Goal: Information Seeking & Learning: Learn about a topic

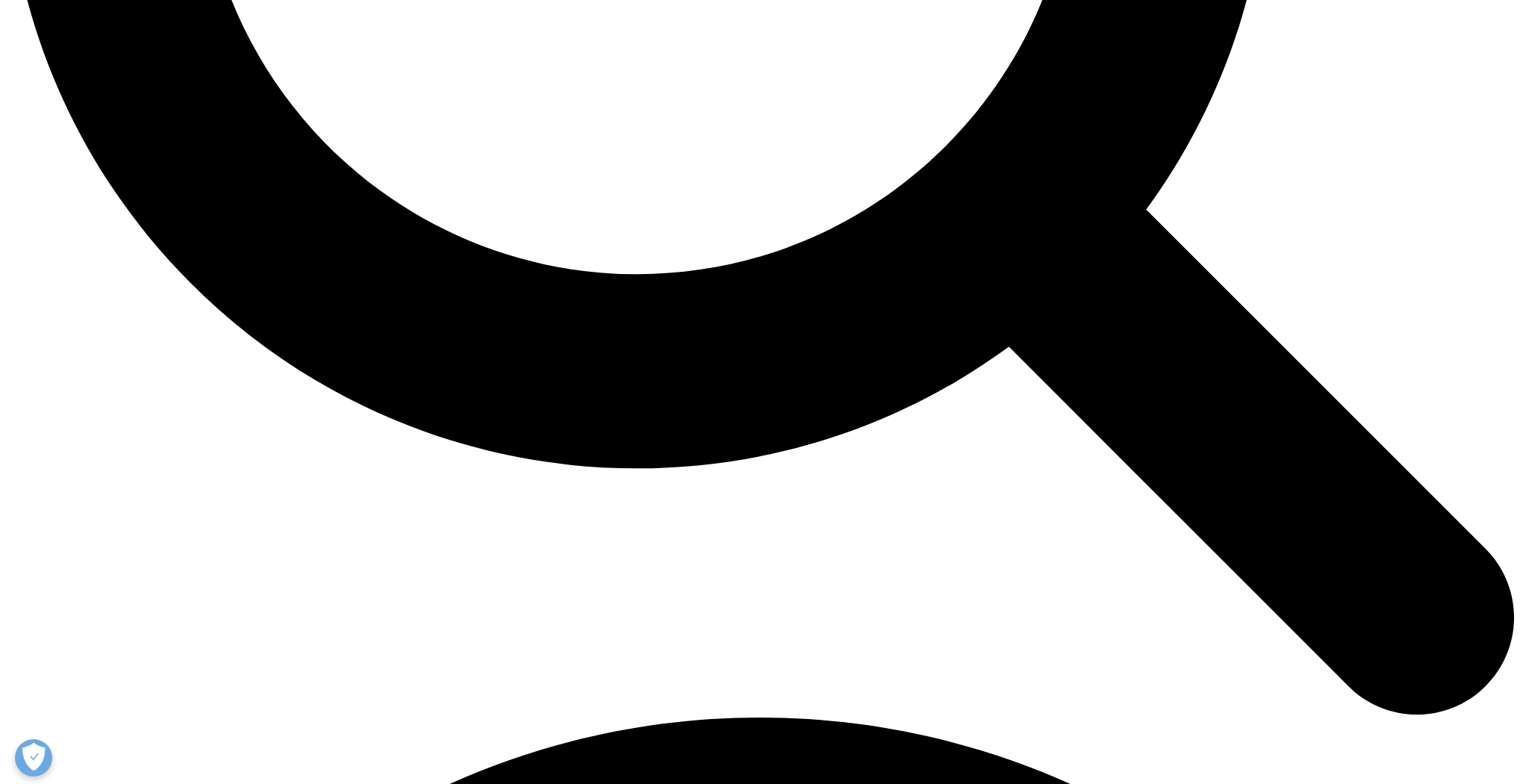
scroll to position [2567, 0]
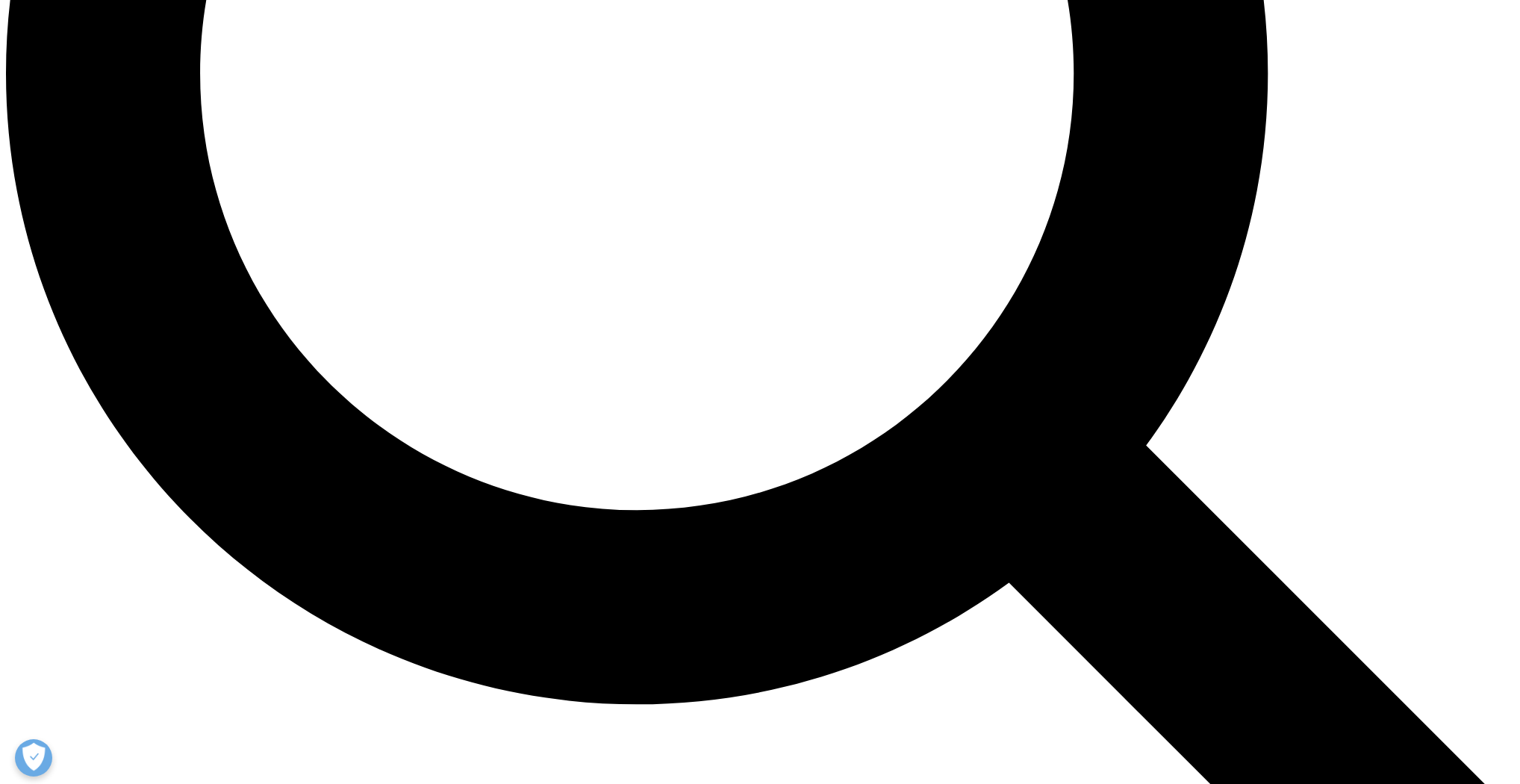
drag, startPoint x: 470, startPoint y: 666, endPoint x: 544, endPoint y: 700, distance: 81.4
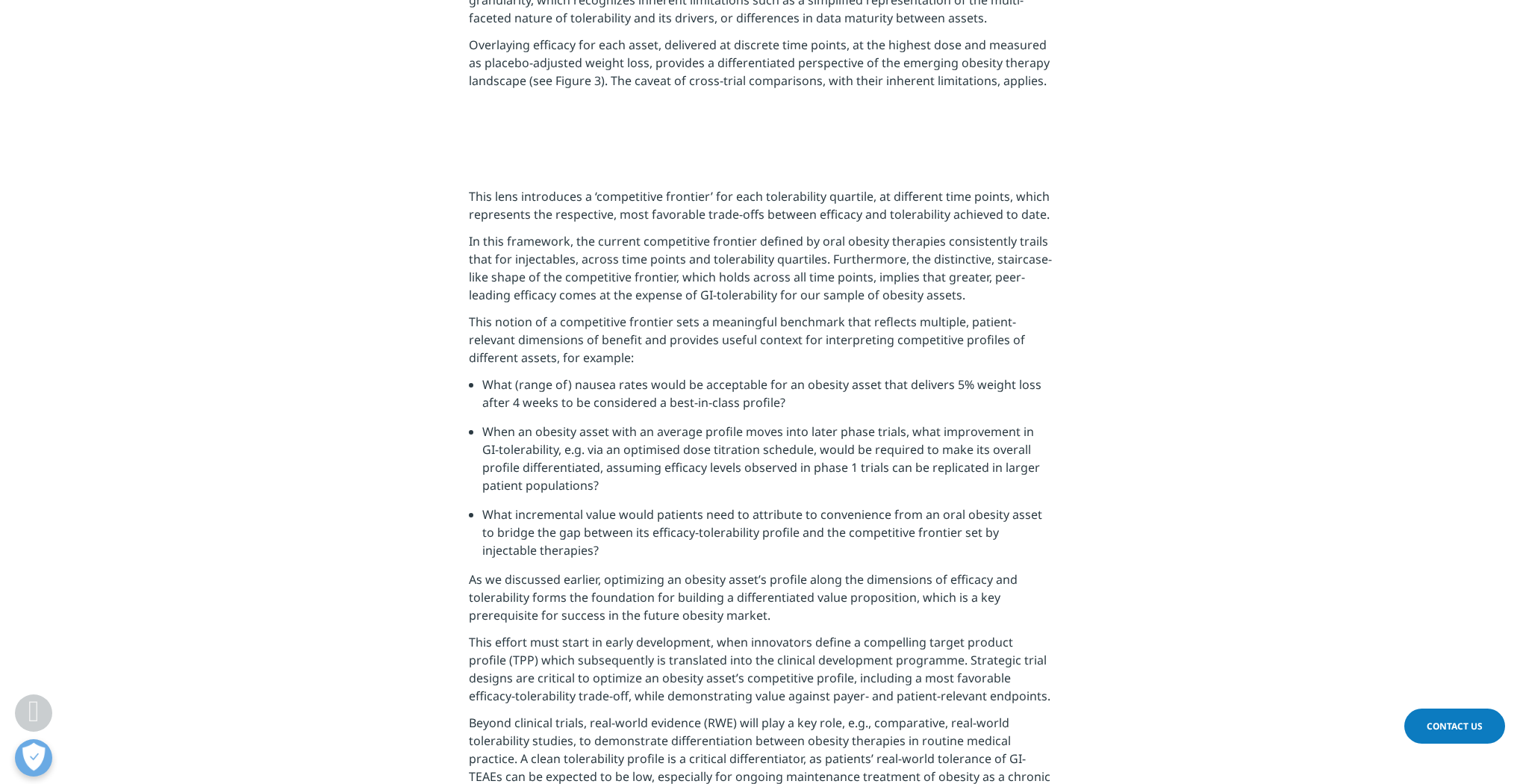
drag, startPoint x: 471, startPoint y: 663, endPoint x: 547, endPoint y: 706, distance: 87.3
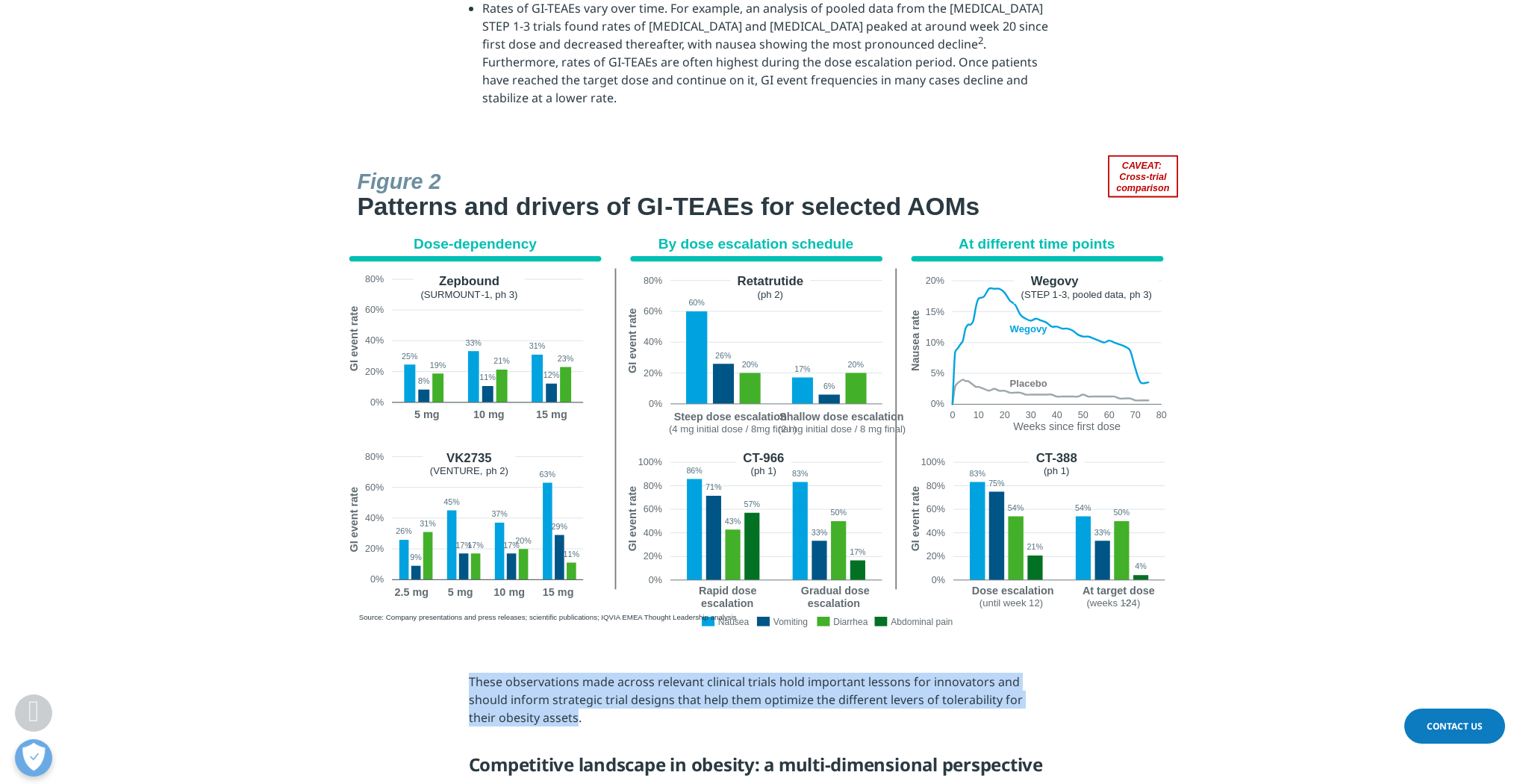
click at [547, 706] on p "These observations made across relevant clinical trials hold important lessons …" at bounding box center [760, 704] width 583 height 63
drag, startPoint x: 1150, startPoint y: 677, endPoint x: 1142, endPoint y: 657, distance: 21.5
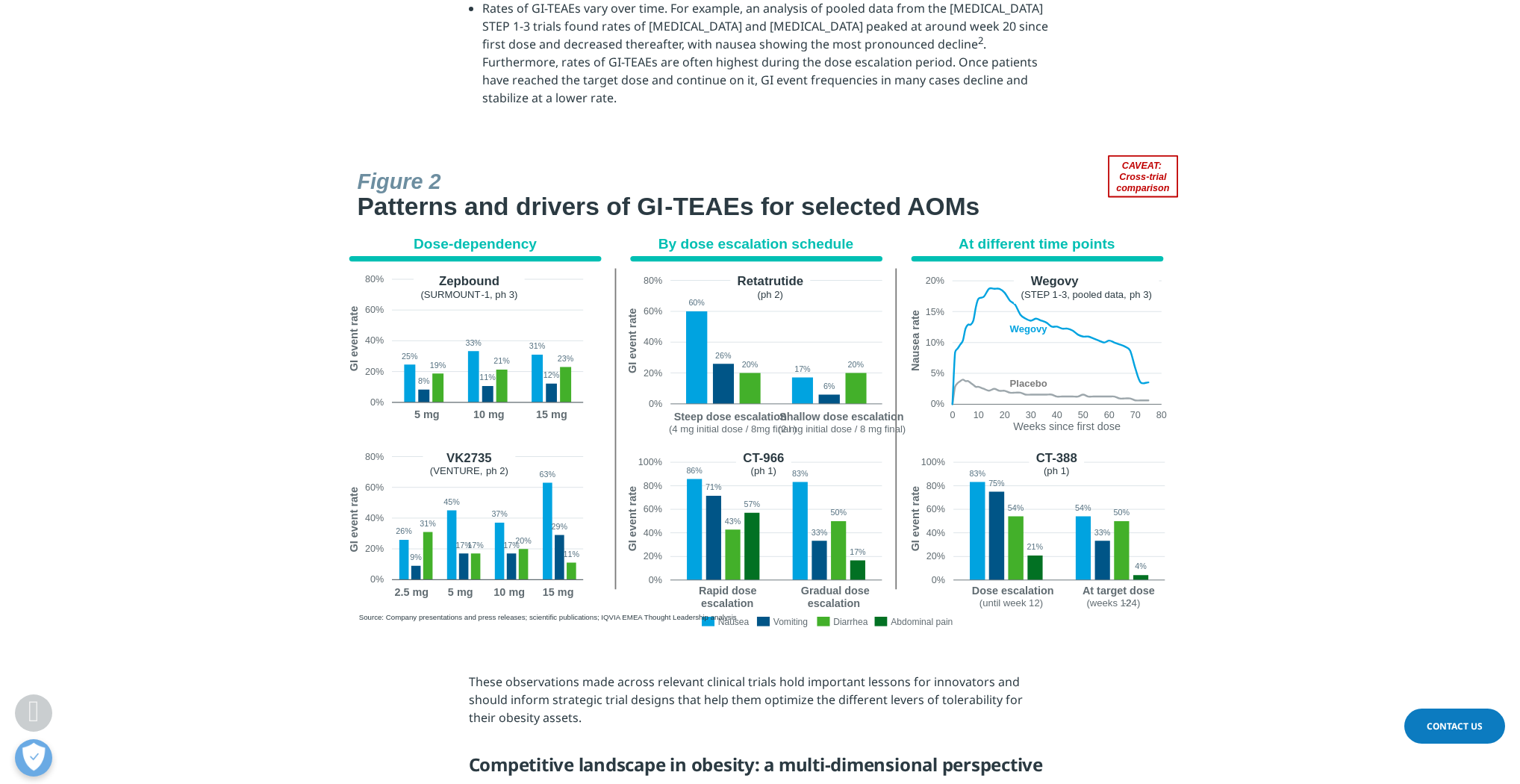
click at [1264, 609] on section at bounding box center [760, 395] width 1520 height 480
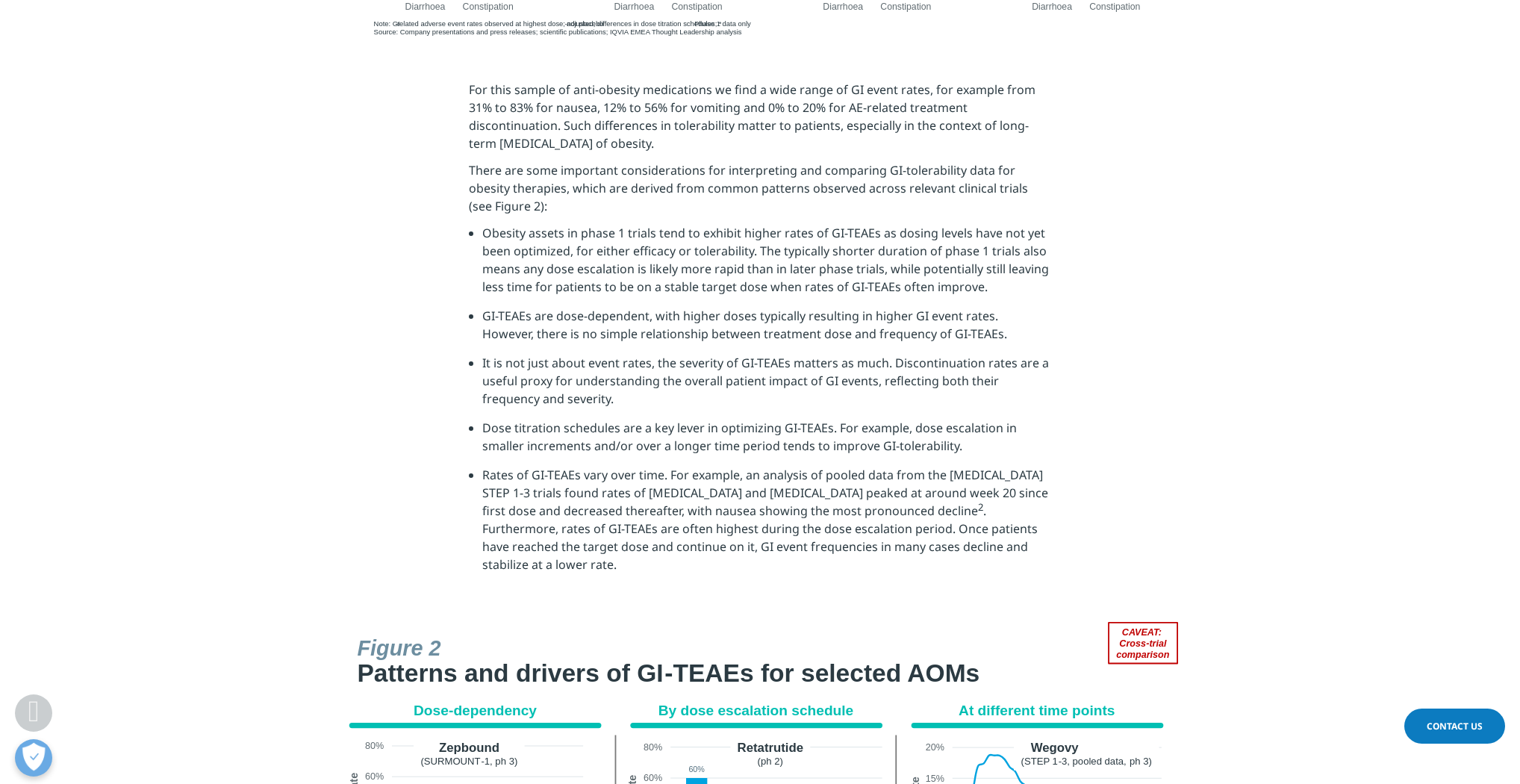
scroll to position [1553, 0]
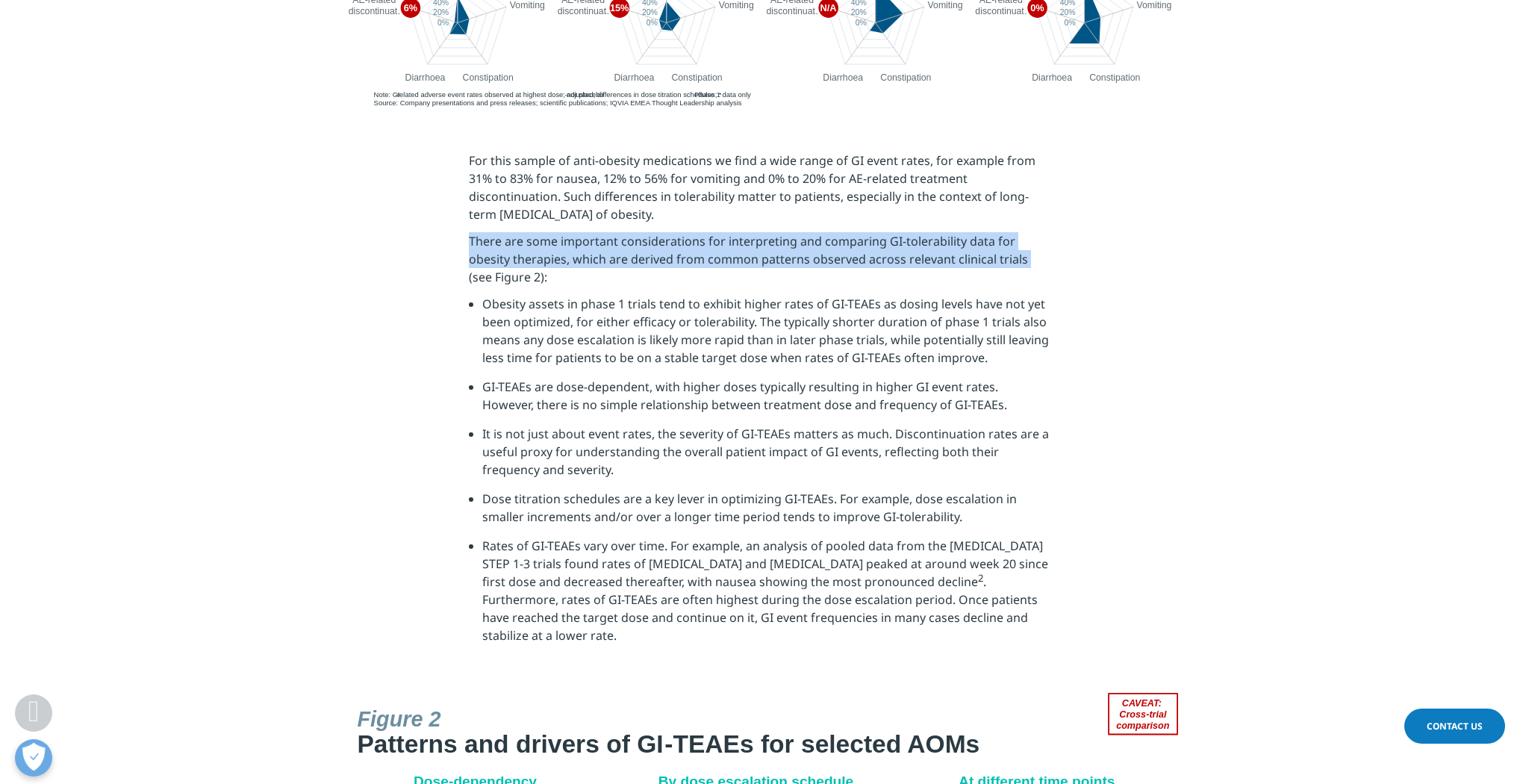
drag, startPoint x: 469, startPoint y: 242, endPoint x: 977, endPoint y: 254, distance: 508.1
click at [977, 254] on span "There are some important considerations for interpreting and comparing GI-toler…" at bounding box center [749, 259] width 559 height 53
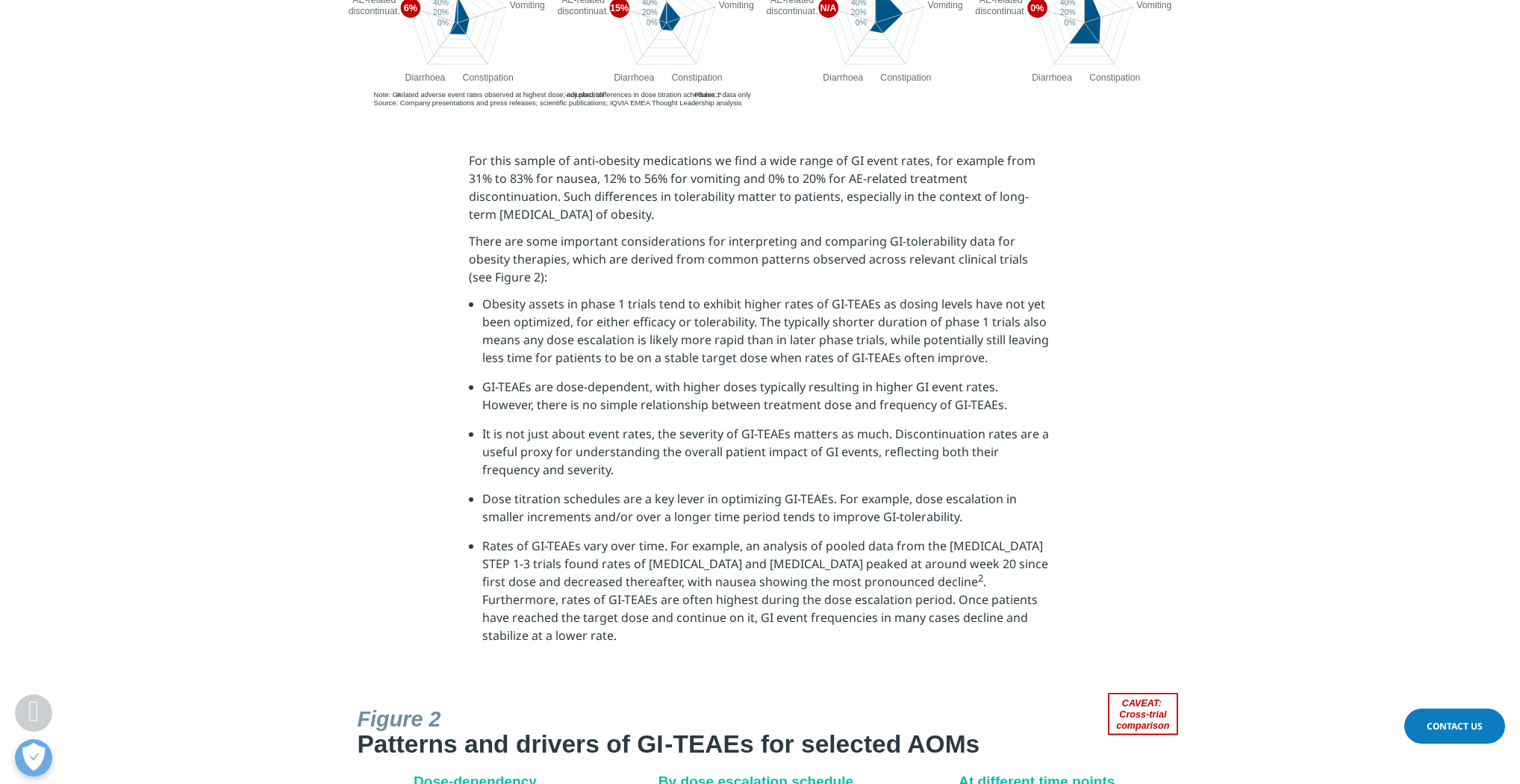
drag, startPoint x: 703, startPoint y: 305, endPoint x: 687, endPoint y: 306, distance: 16.0
click at [703, 305] on span "Obesity assets in phase 1 trials tend to exhibit higher rates of GI-TEAEs as do…" at bounding box center [765, 331] width 567 height 70
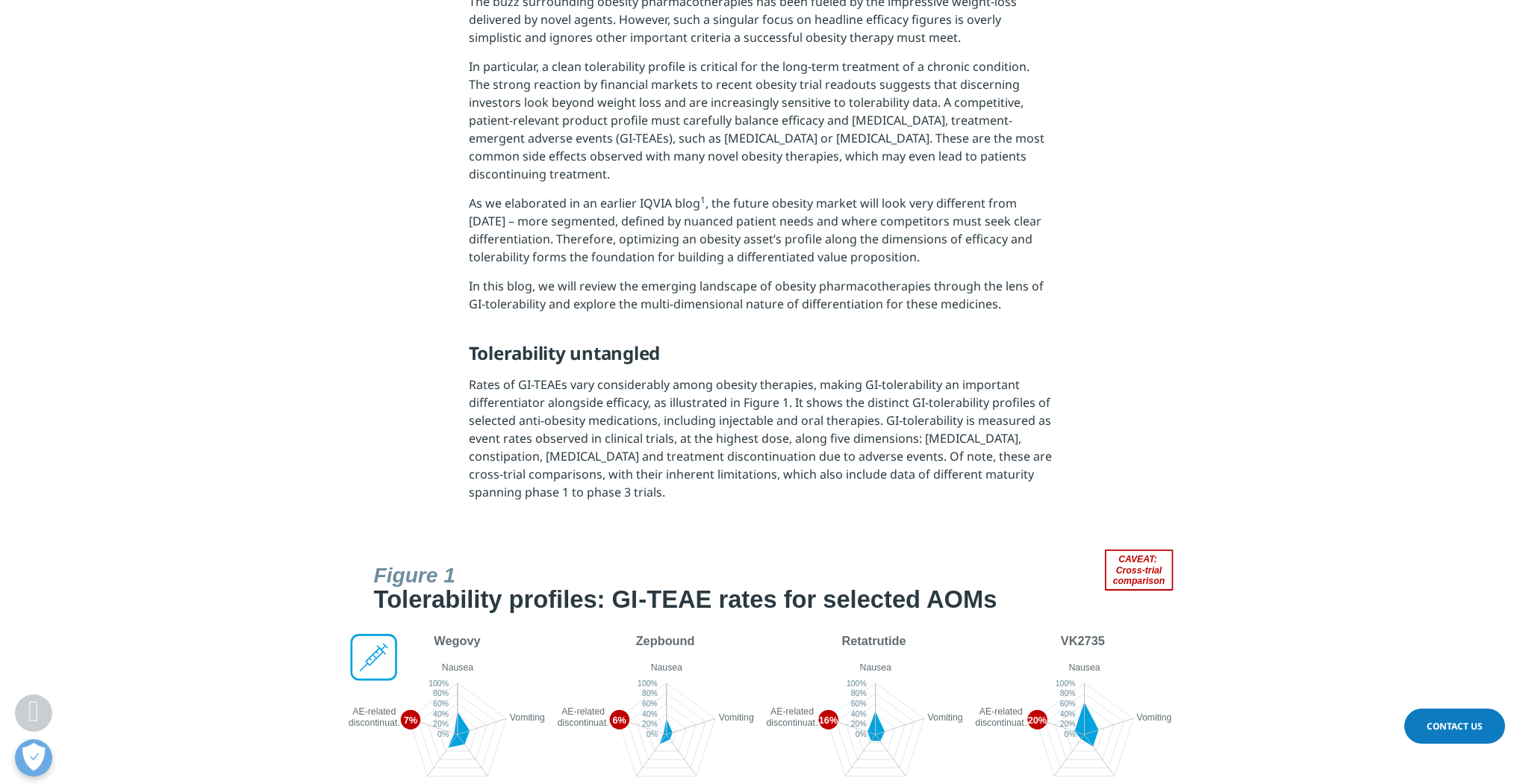
scroll to position [418, 0]
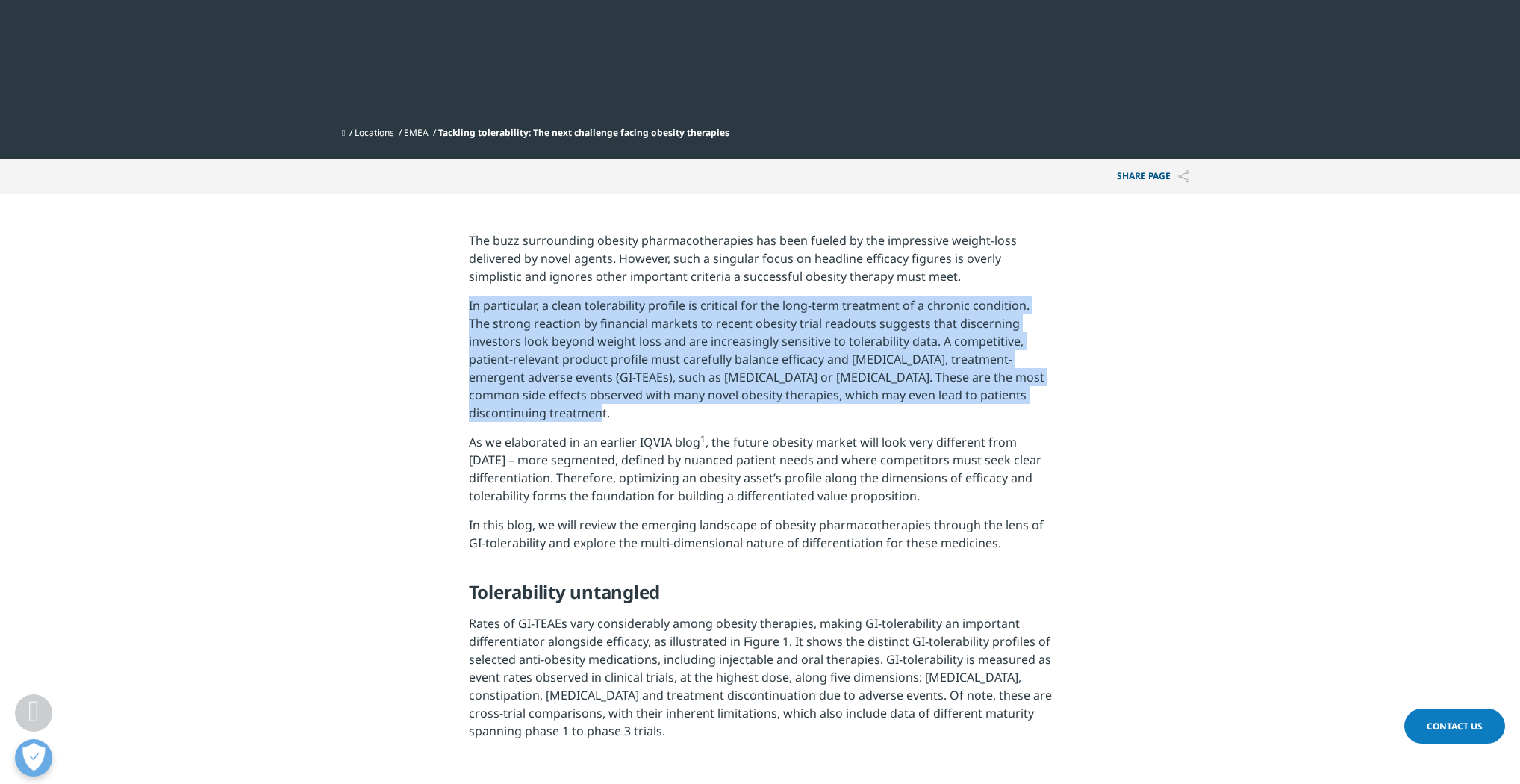
drag, startPoint x: 468, startPoint y: 305, endPoint x: 537, endPoint y: 427, distance: 140.2
click at [537, 427] on p "In particular, a clean tolerability profile is critical for the long-term treat…" at bounding box center [760, 365] width 583 height 137
click at [429, 335] on section "The buzz surrounding obesity pharmacotherapies has been fueled by the impressiv…" at bounding box center [760, 491] width 1520 height 594
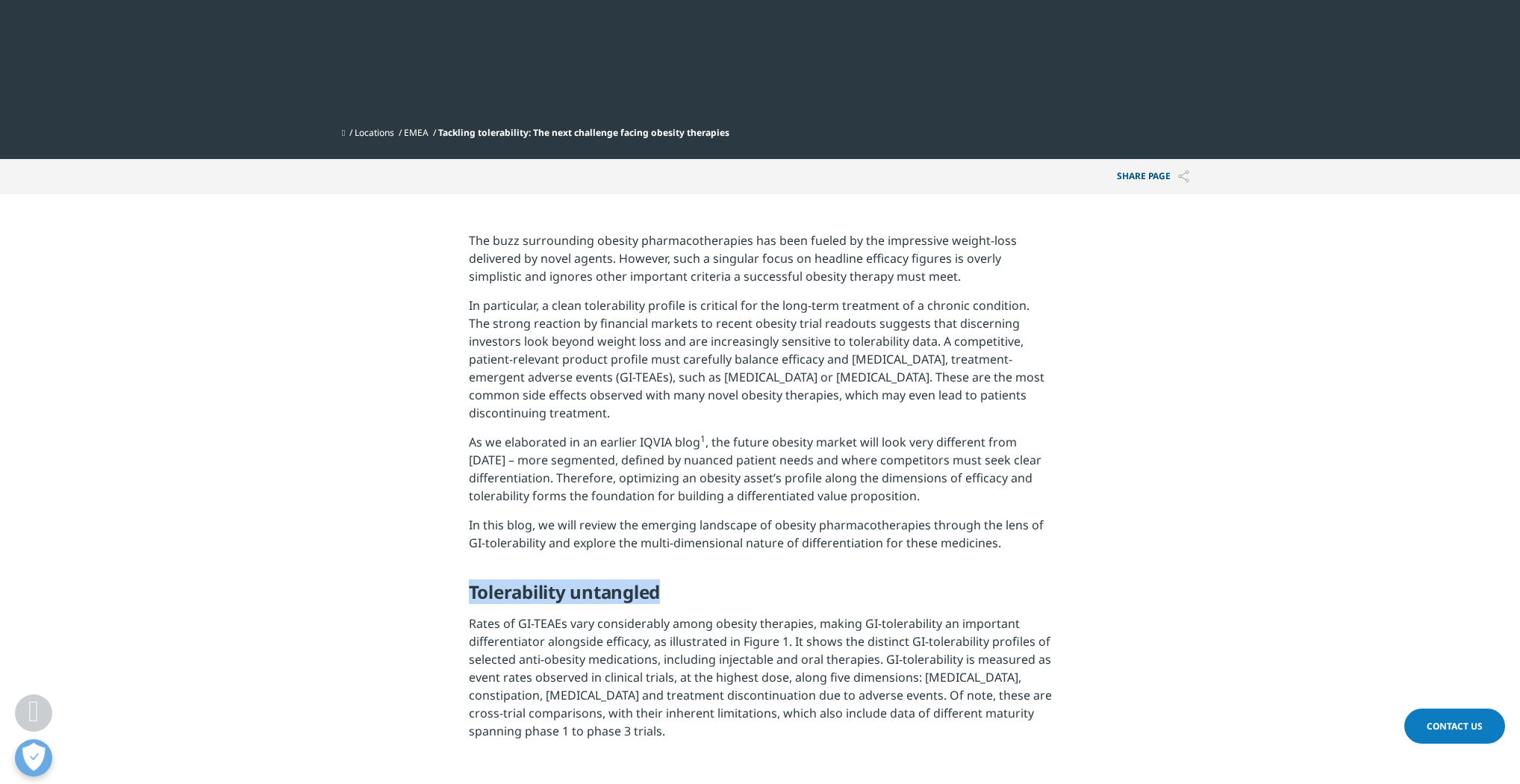
drag, startPoint x: 471, startPoint y: 592, endPoint x: 675, endPoint y: 591, distance: 204.0
click at [675, 591] on h5 "Tolerability untangled" at bounding box center [760, 597] width 583 height 34
click at [682, 567] on p "In this blog, we will review the emerging landscape of obesity pharmacotherapie…" at bounding box center [760, 548] width 583 height 65
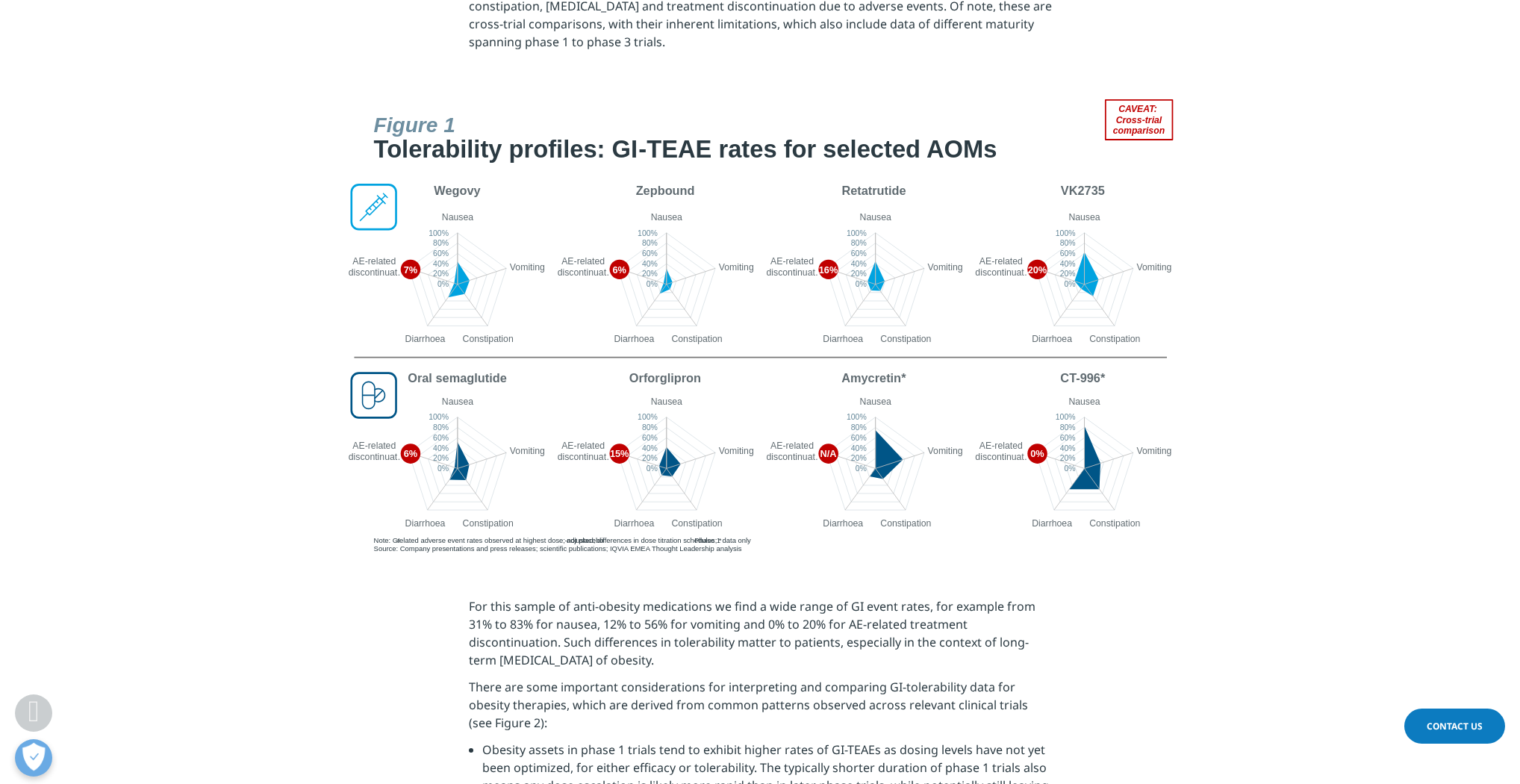
scroll to position [955, 0]
